Goal: Task Accomplishment & Management: Complete application form

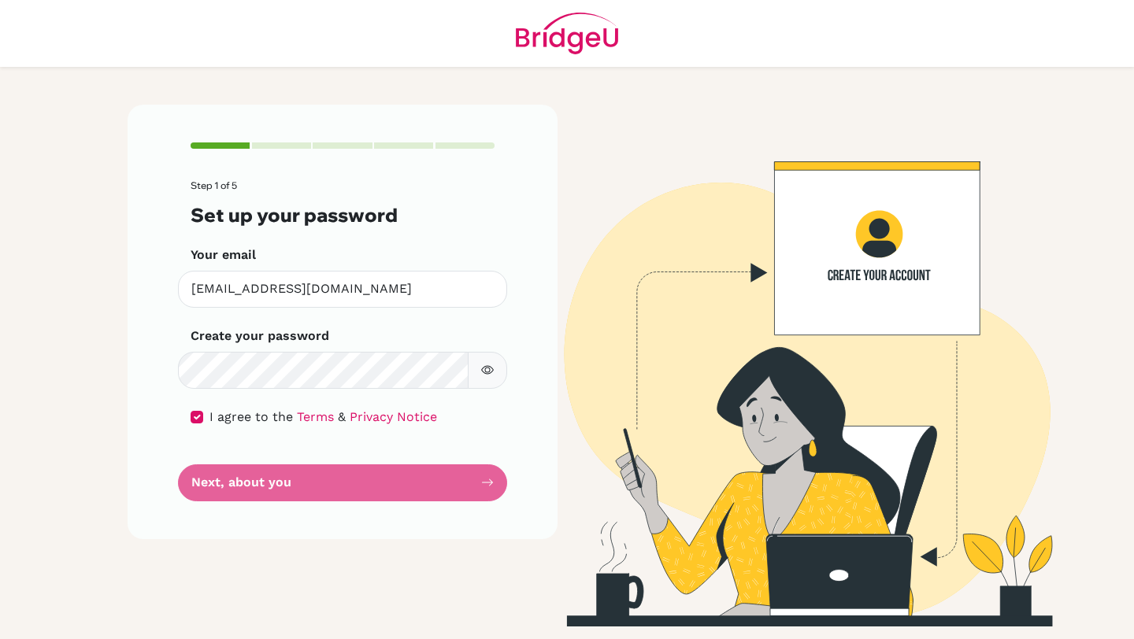
click at [300, 443] on form "Step 1 of 5 Set up your password Your email [EMAIL_ADDRESS][DOMAIN_NAME] Invali…" at bounding box center [343, 340] width 304 height 320
click at [291, 477] on form "Step 1 of 5 Set up your password Your email bill.yang@iis.kh.edu.tw Invalid ema…" at bounding box center [343, 340] width 304 height 320
click at [313, 351] on div "Create your password Make sure it's at least 6 characters" at bounding box center [343, 358] width 304 height 62
click at [205, 413] on div "I agree to the Terms & Privacy Notice" at bounding box center [343, 417] width 304 height 19
click at [197, 421] on input "checkbox" at bounding box center [197, 417] width 13 height 13
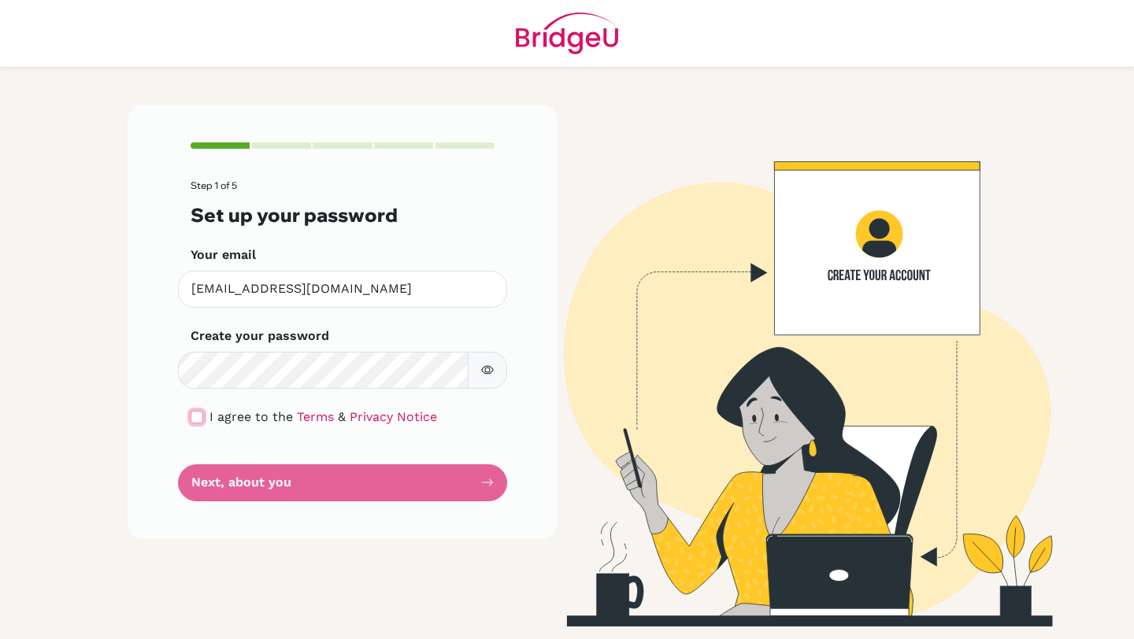
checkbox input "true"
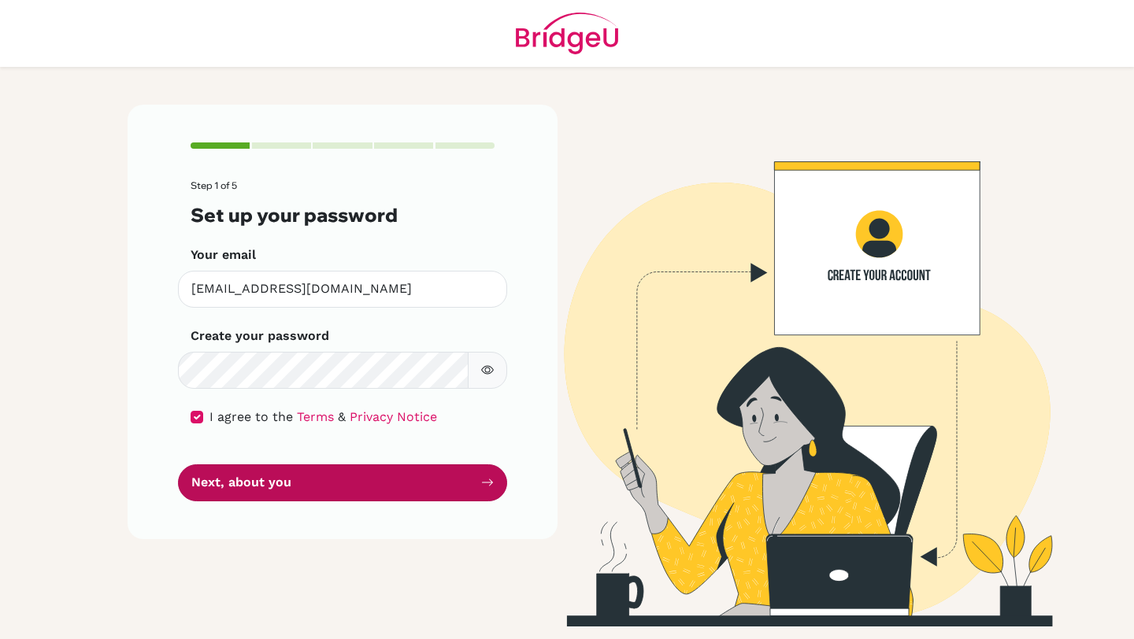
click at [279, 485] on button "Next, about you" at bounding box center [342, 483] width 329 height 37
